Goal: Use online tool/utility: Utilize a website feature to perform a specific function

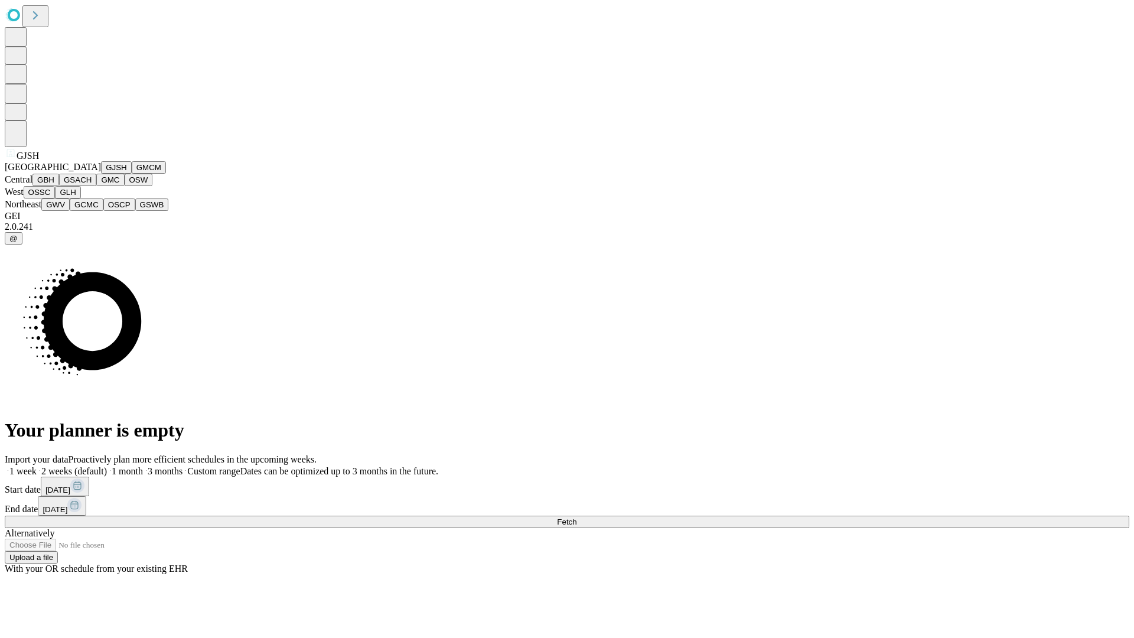
click at [101, 174] on button "GJSH" at bounding box center [116, 167] width 31 height 12
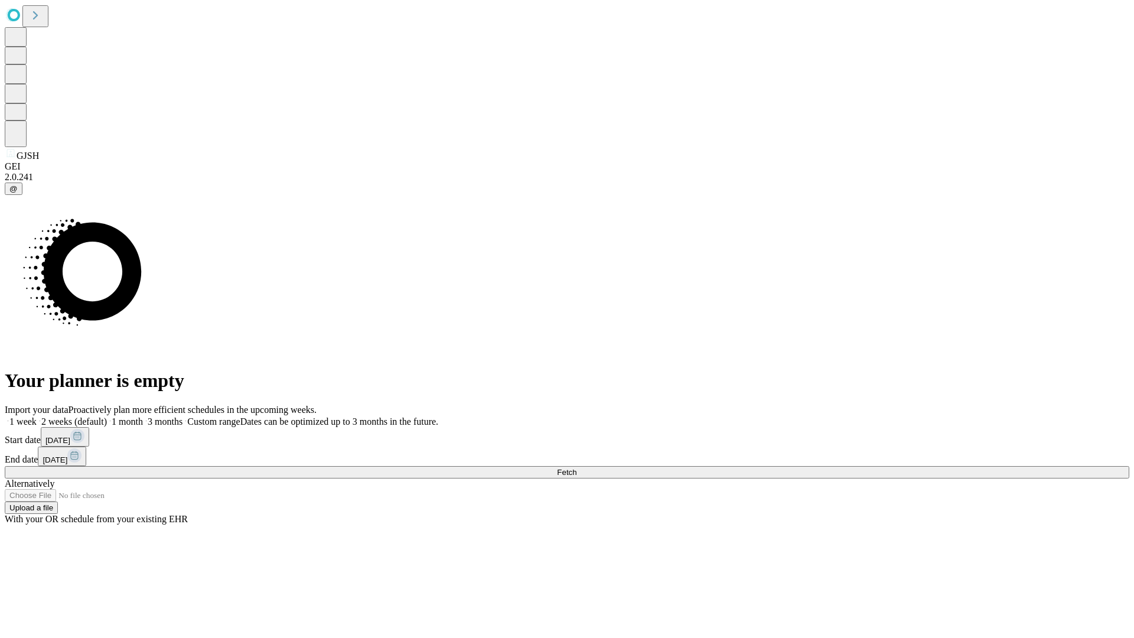
click at [143, 416] on label "1 month" at bounding box center [125, 421] width 36 height 10
click at [576, 468] on span "Fetch" at bounding box center [566, 472] width 19 height 9
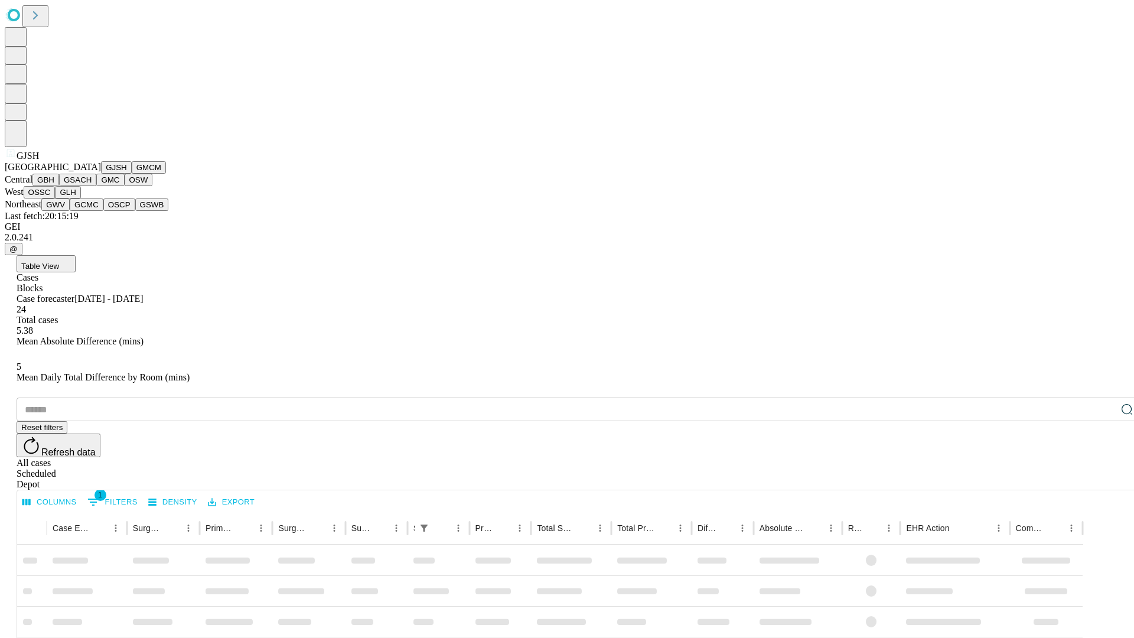
click at [132, 174] on button "GMCM" at bounding box center [149, 167] width 34 height 12
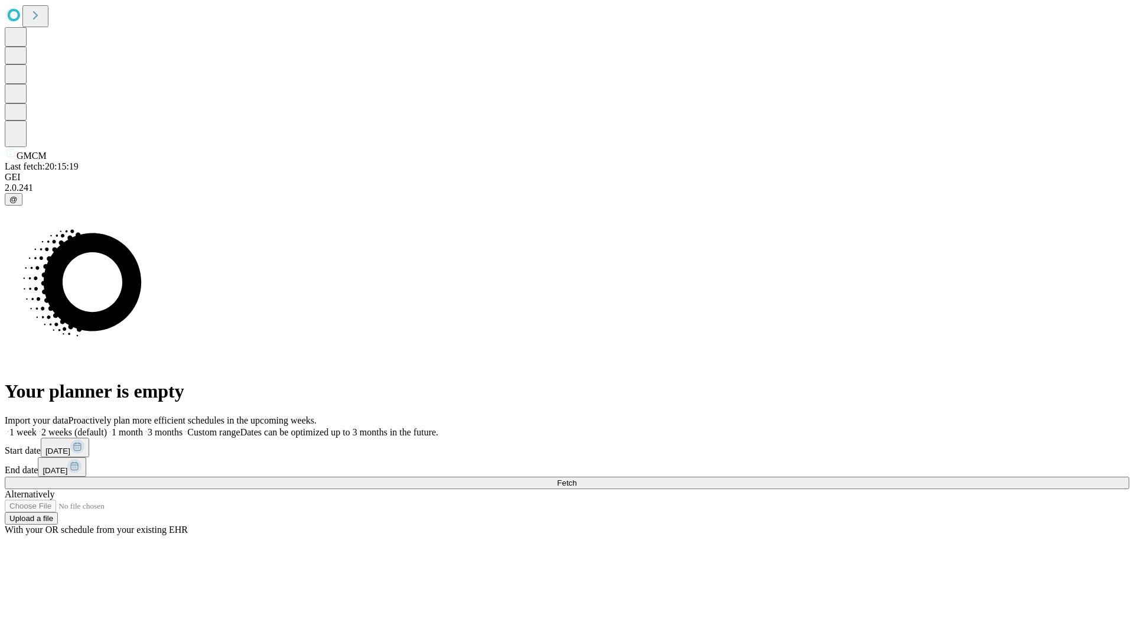
click at [143, 427] on label "1 month" at bounding box center [125, 432] width 36 height 10
click at [576, 478] on span "Fetch" at bounding box center [566, 482] width 19 height 9
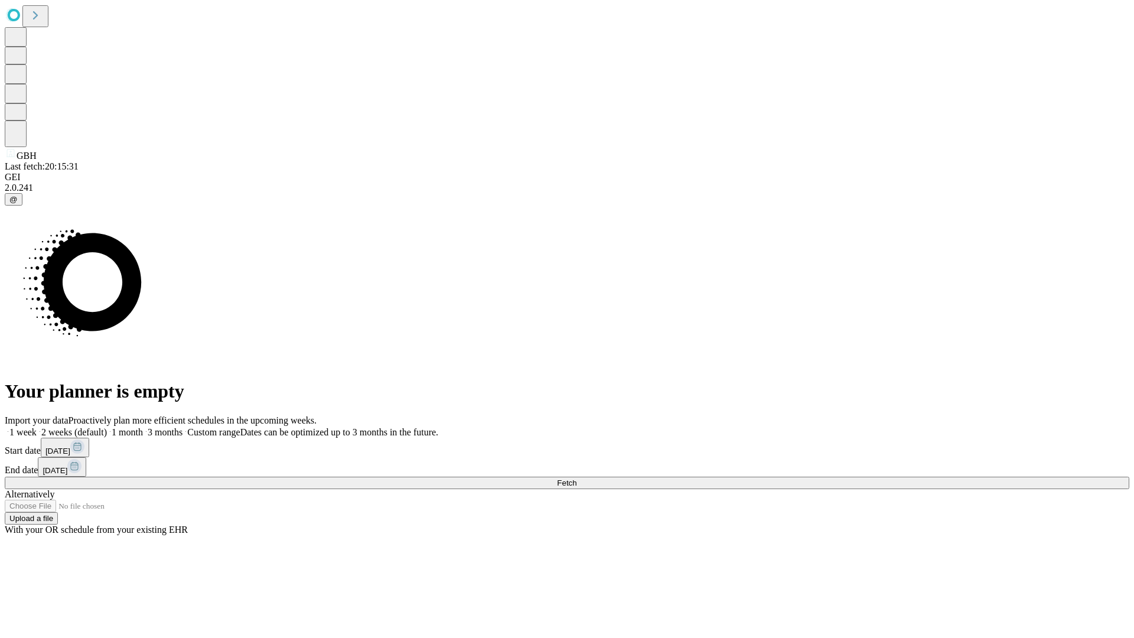
click at [143, 427] on label "1 month" at bounding box center [125, 432] width 36 height 10
click at [576, 478] on span "Fetch" at bounding box center [566, 482] width 19 height 9
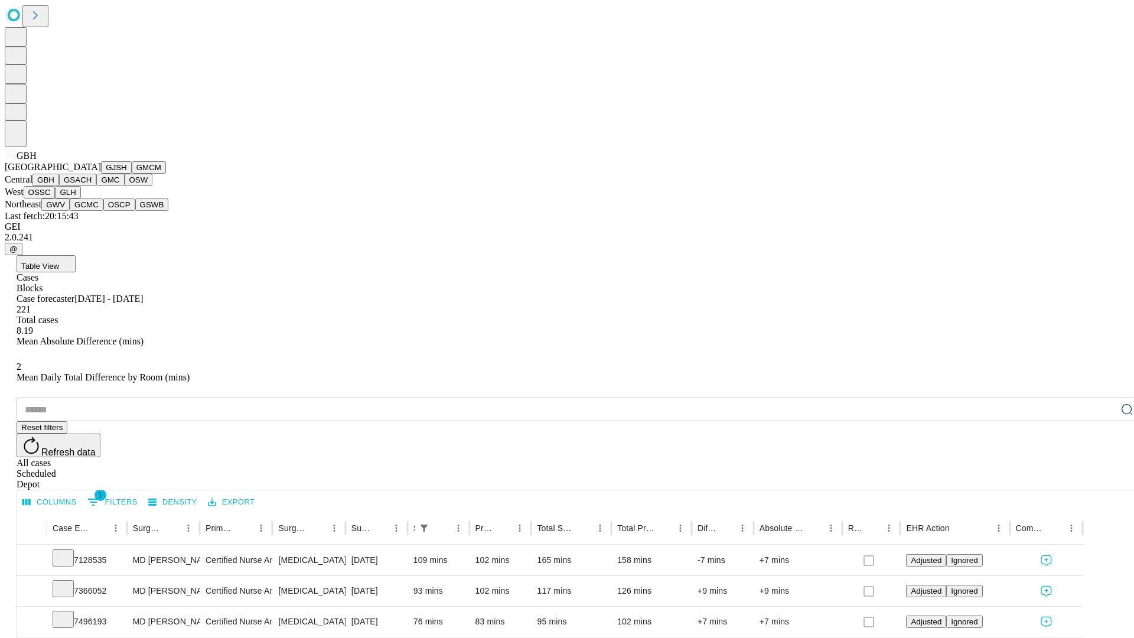
click at [92, 186] on button "GSACH" at bounding box center [77, 180] width 37 height 12
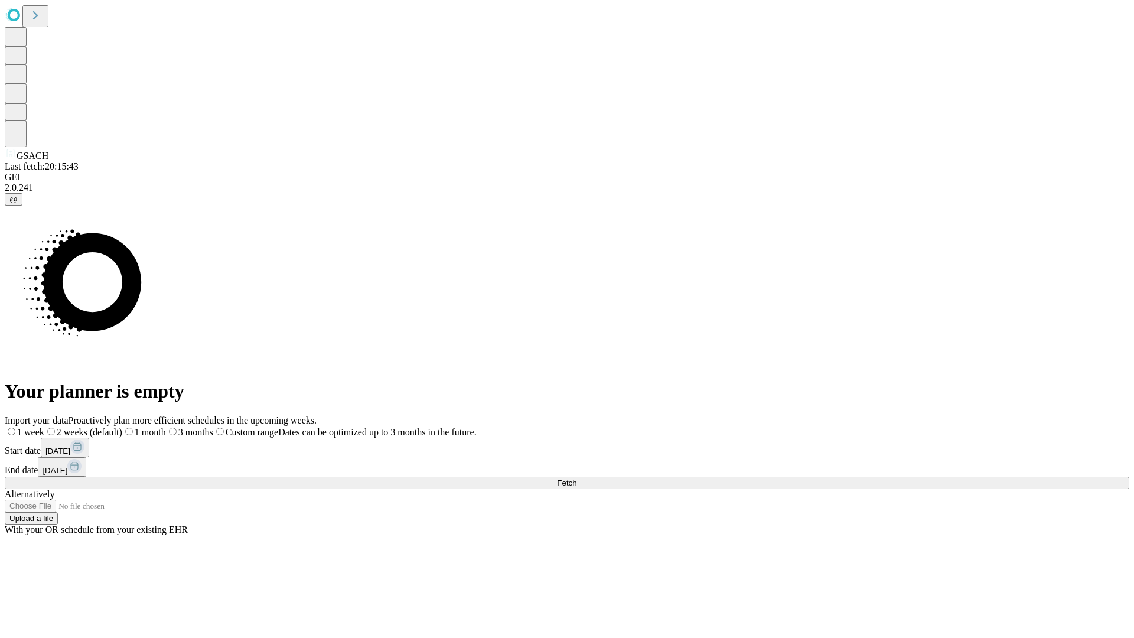
click at [166, 427] on label "1 month" at bounding box center [144, 432] width 44 height 10
click at [576, 478] on span "Fetch" at bounding box center [566, 482] width 19 height 9
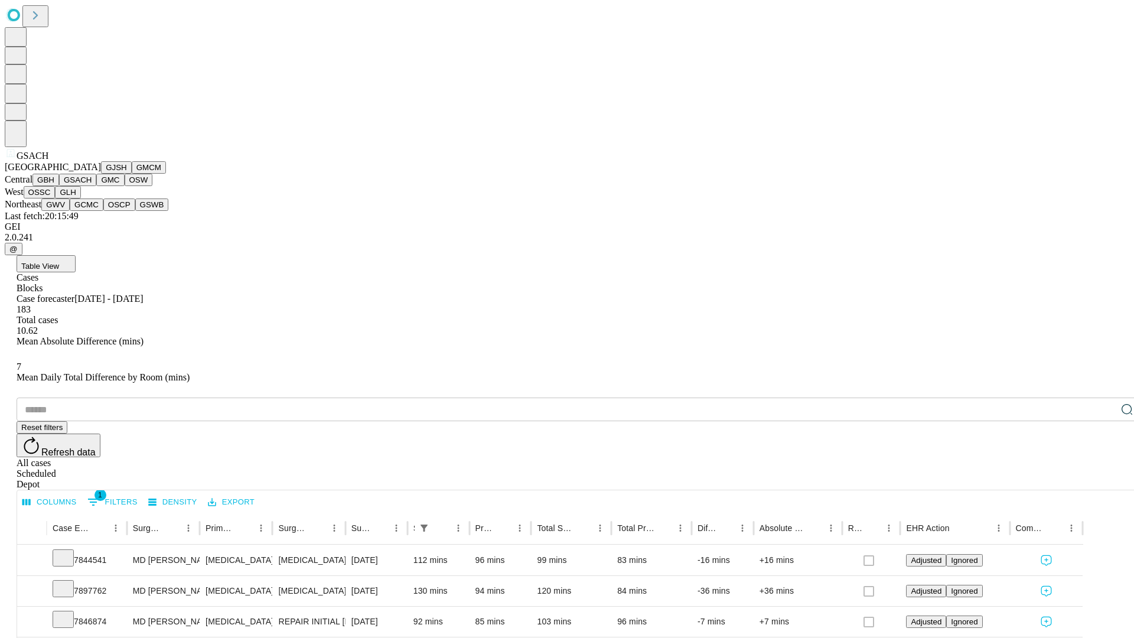
click at [96, 186] on button "GMC" at bounding box center [110, 180] width 28 height 12
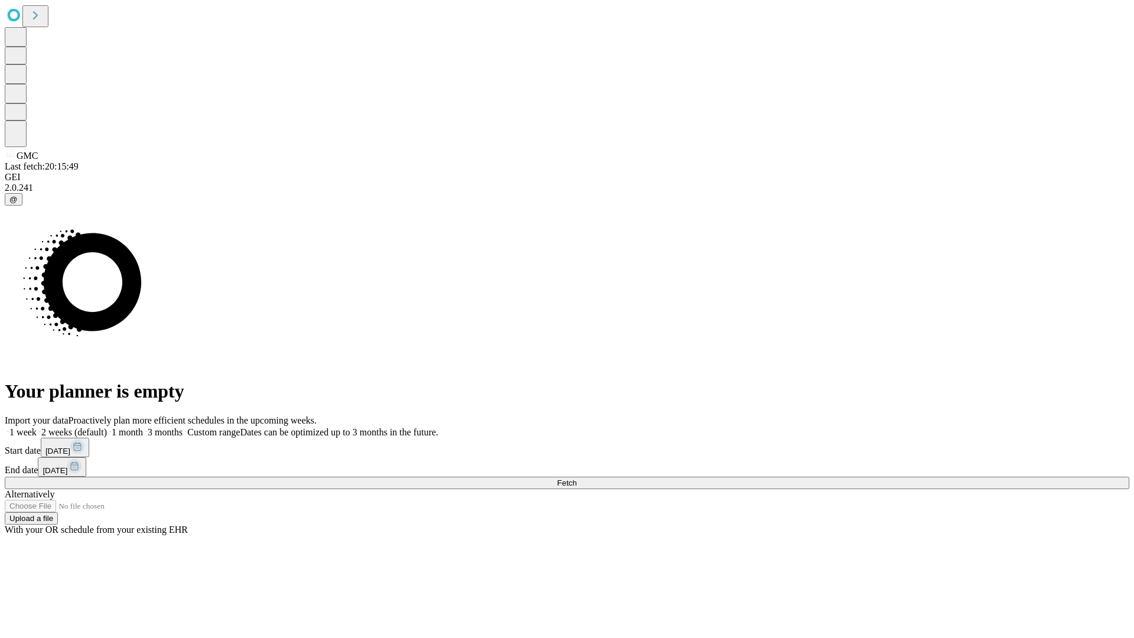
click at [576, 478] on span "Fetch" at bounding box center [566, 482] width 19 height 9
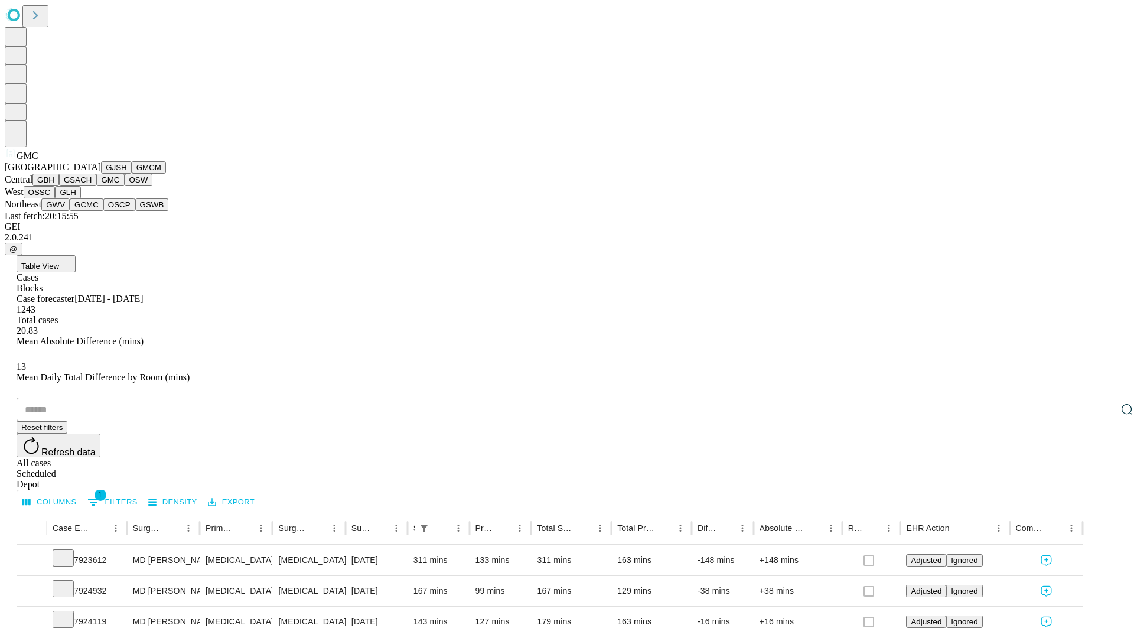
click at [125, 186] on button "OSW" at bounding box center [139, 180] width 28 height 12
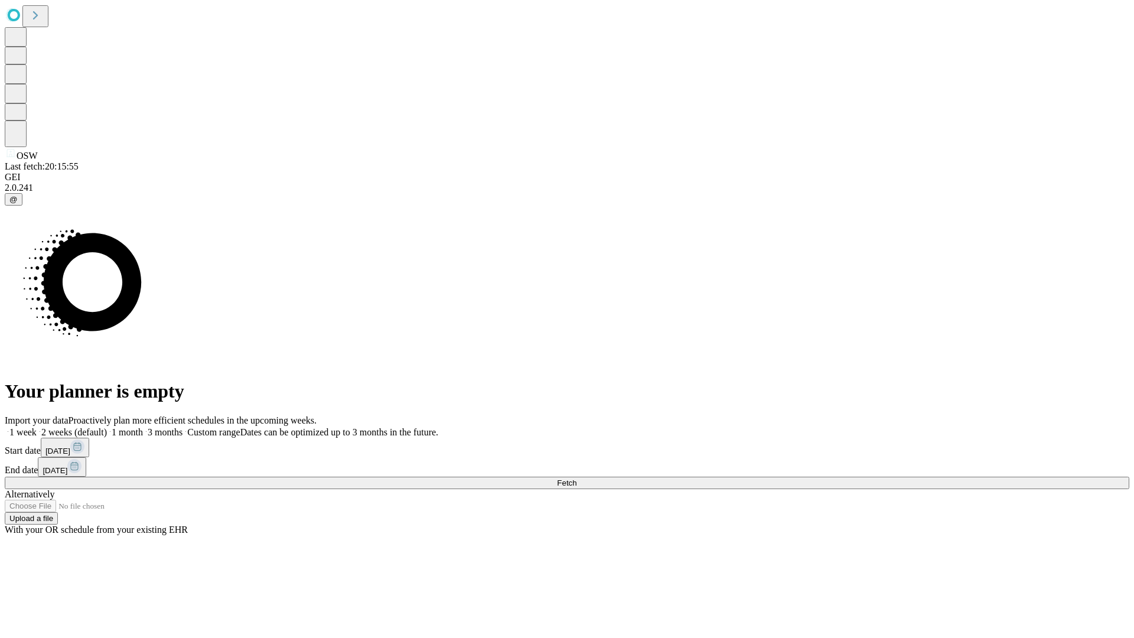
click at [143, 427] on label "1 month" at bounding box center [125, 432] width 36 height 10
click at [576, 478] on span "Fetch" at bounding box center [566, 482] width 19 height 9
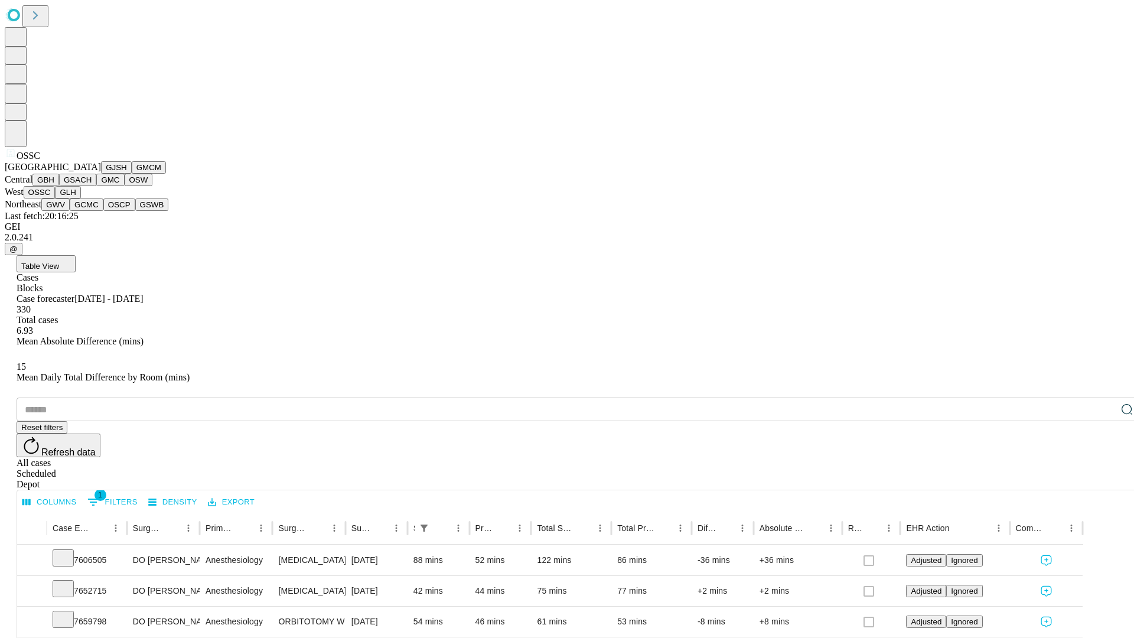
click at [80, 198] on button "GLH" at bounding box center [67, 192] width 25 height 12
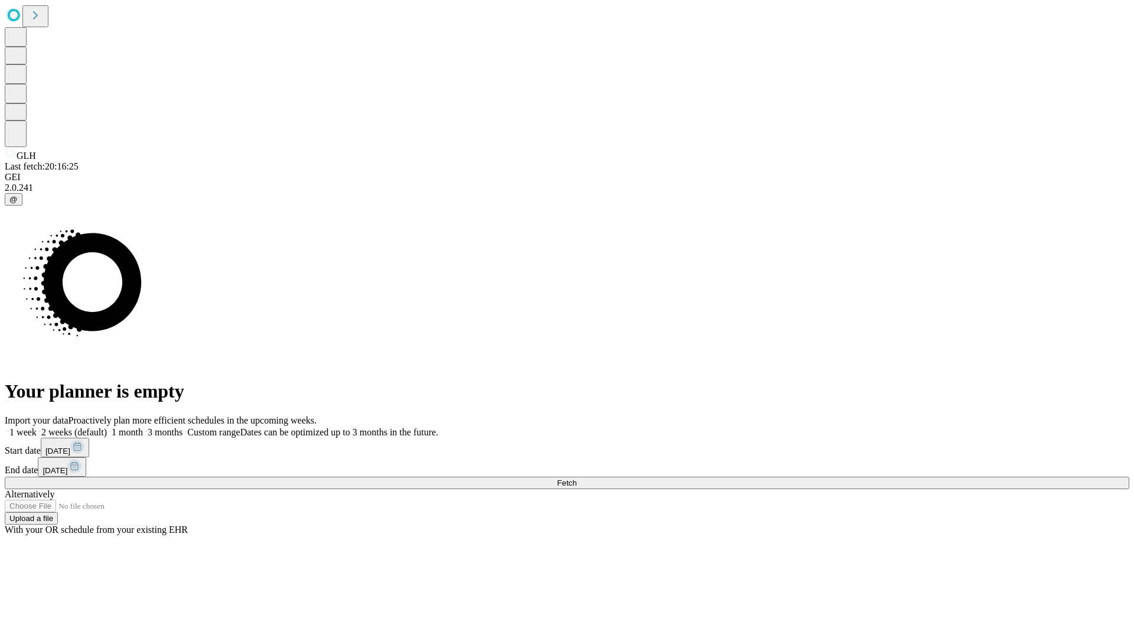
click at [143, 427] on label "1 month" at bounding box center [125, 432] width 36 height 10
click at [576, 478] on span "Fetch" at bounding box center [566, 482] width 19 height 9
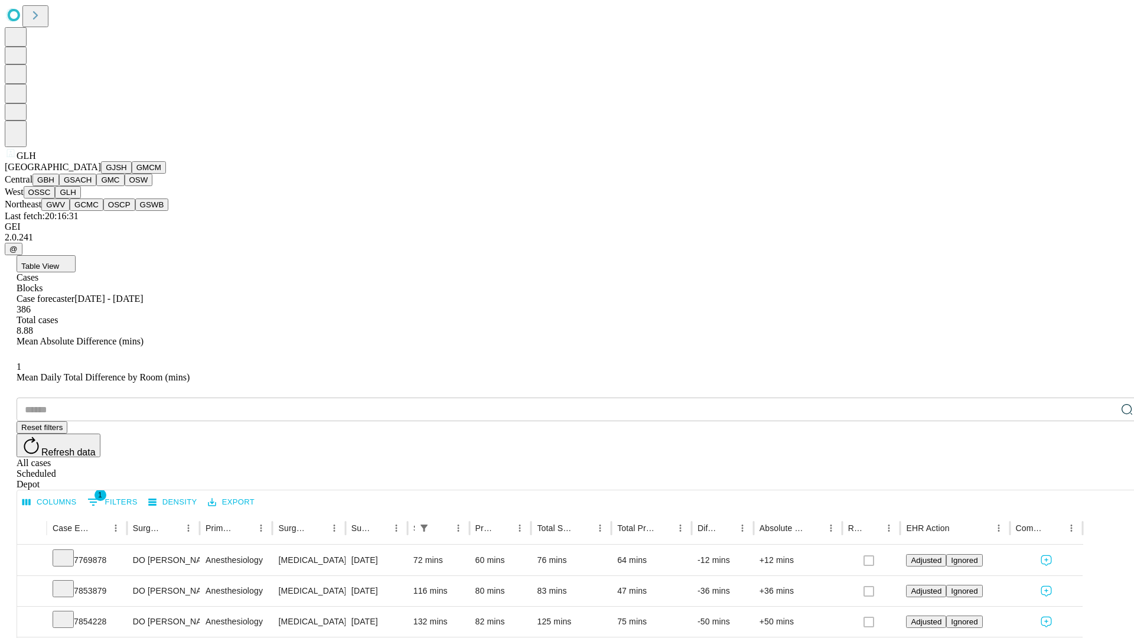
click at [70, 211] on button "GWV" at bounding box center [55, 204] width 28 height 12
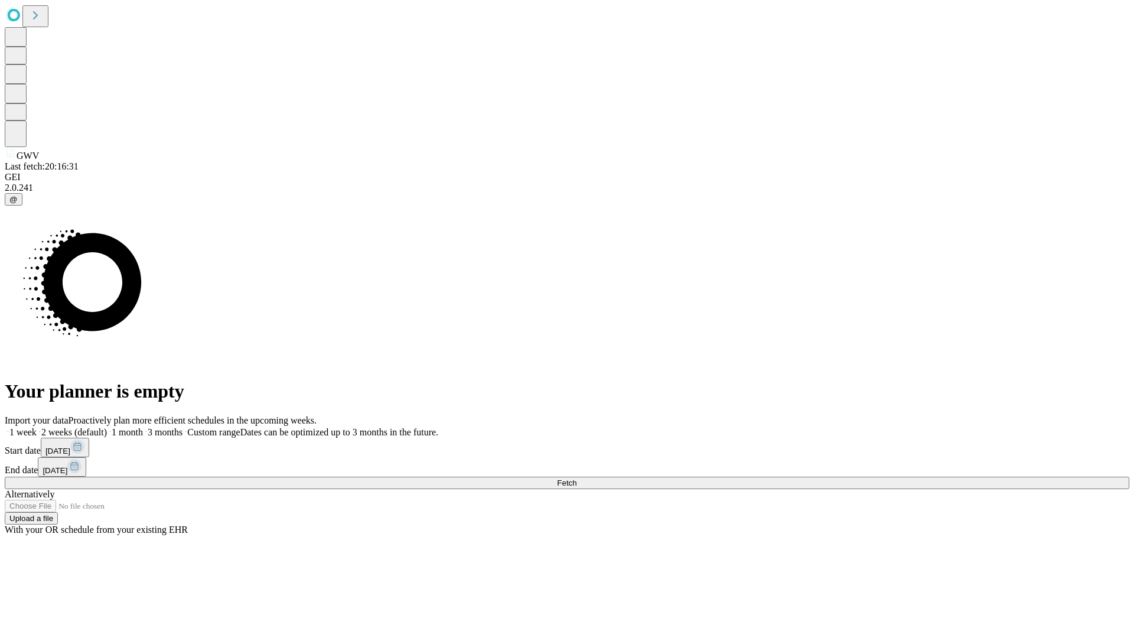
click at [143, 427] on label "1 month" at bounding box center [125, 432] width 36 height 10
click at [576, 478] on span "Fetch" at bounding box center [566, 482] width 19 height 9
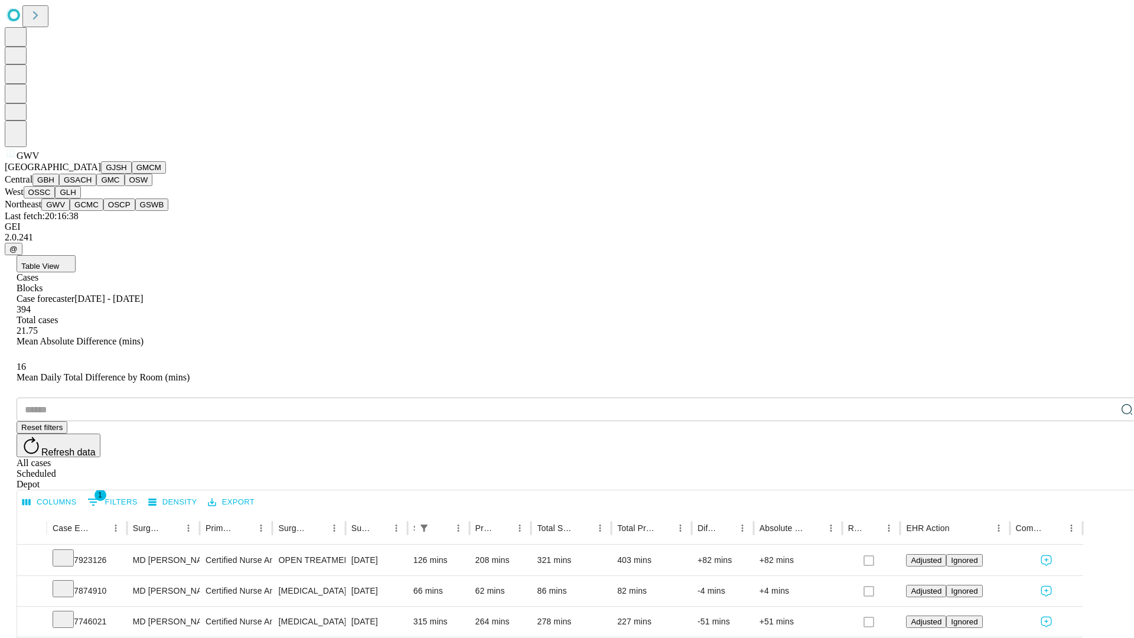
click at [92, 211] on button "GCMC" at bounding box center [87, 204] width 34 height 12
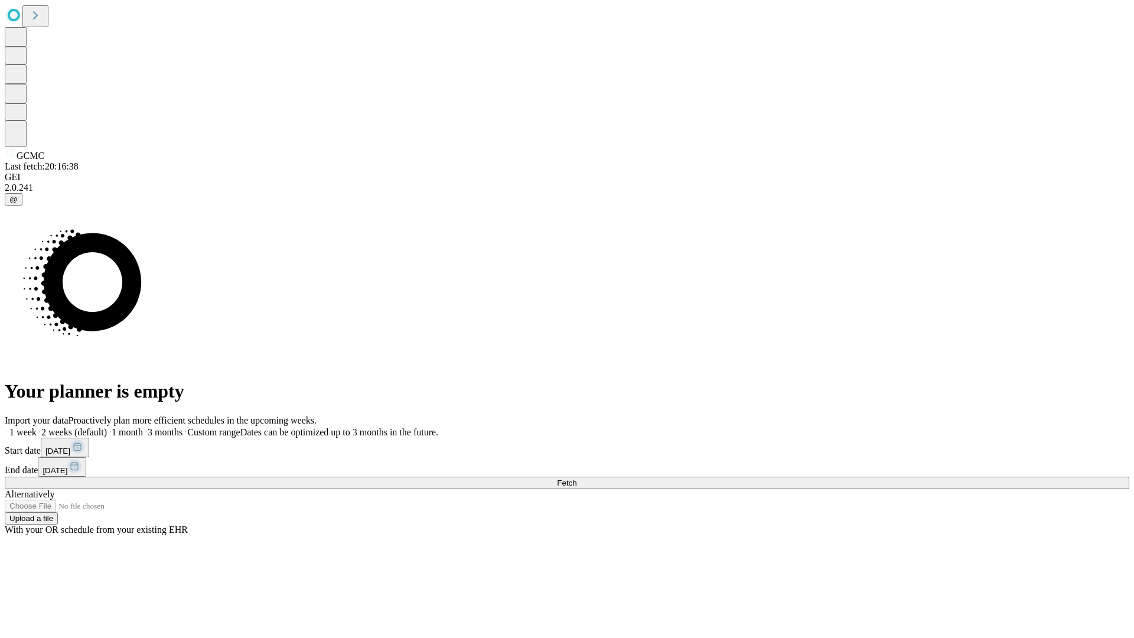
click at [143, 427] on label "1 month" at bounding box center [125, 432] width 36 height 10
click at [576, 478] on span "Fetch" at bounding box center [566, 482] width 19 height 9
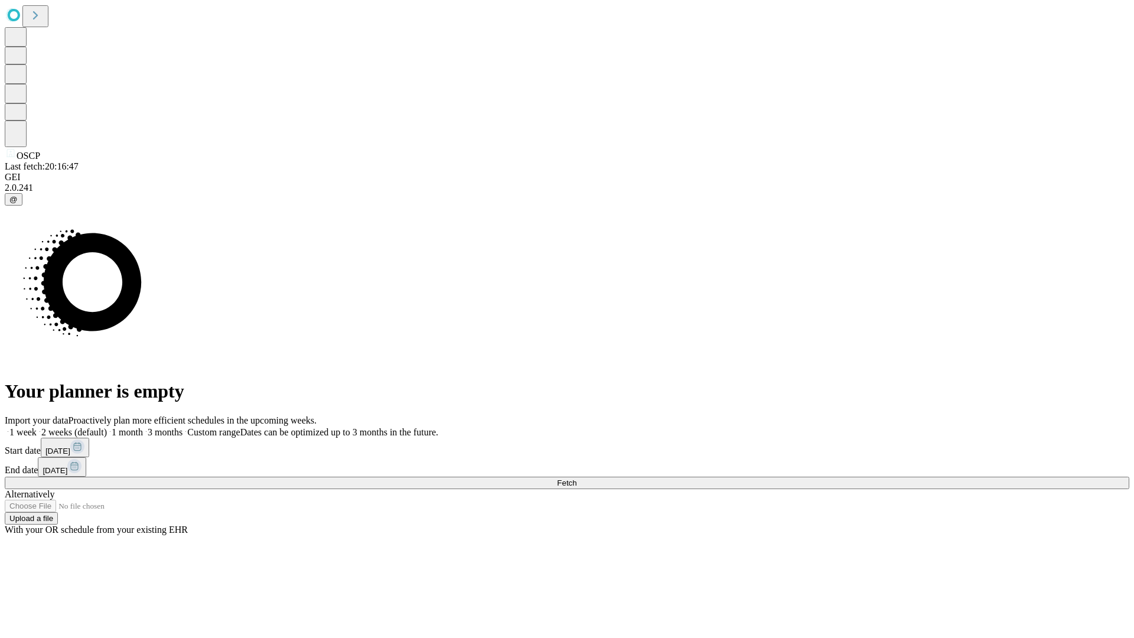
click at [143, 427] on label "1 month" at bounding box center [125, 432] width 36 height 10
click at [576, 478] on span "Fetch" at bounding box center [566, 482] width 19 height 9
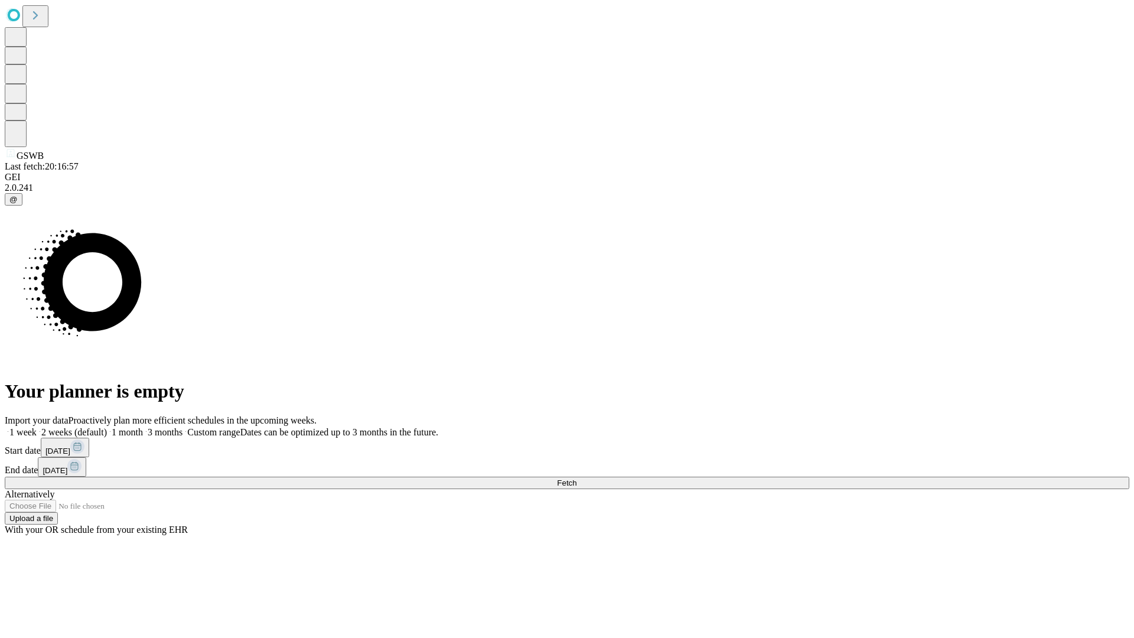
click at [143, 427] on label "1 month" at bounding box center [125, 432] width 36 height 10
click at [576, 478] on span "Fetch" at bounding box center [566, 482] width 19 height 9
